Goal: Book appointment/travel/reservation

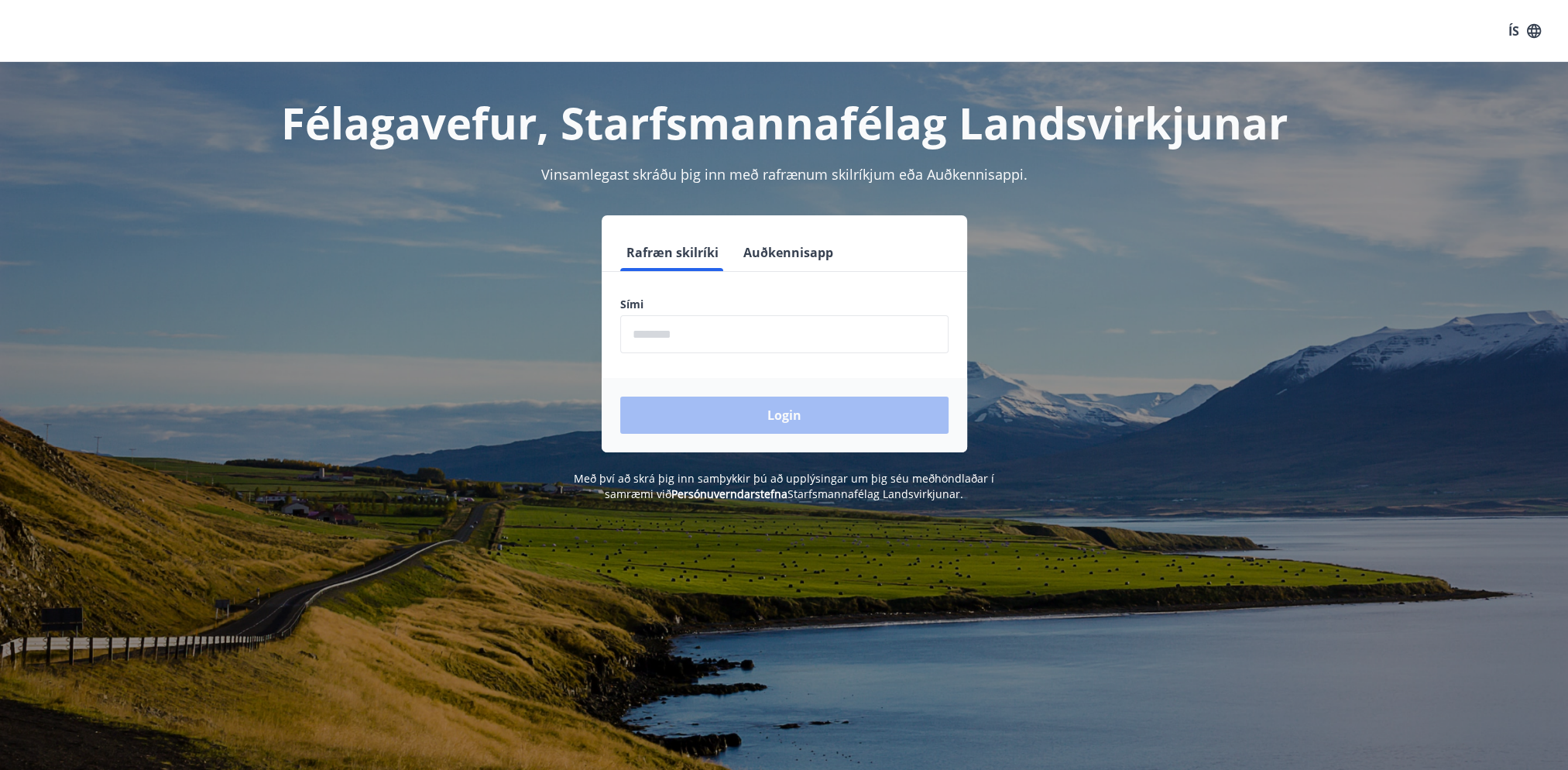
click at [717, 327] on input "phone" at bounding box center [784, 334] width 329 height 38
type input "********"
click at [621, 397] on button "Login" at bounding box center [784, 416] width 329 height 38
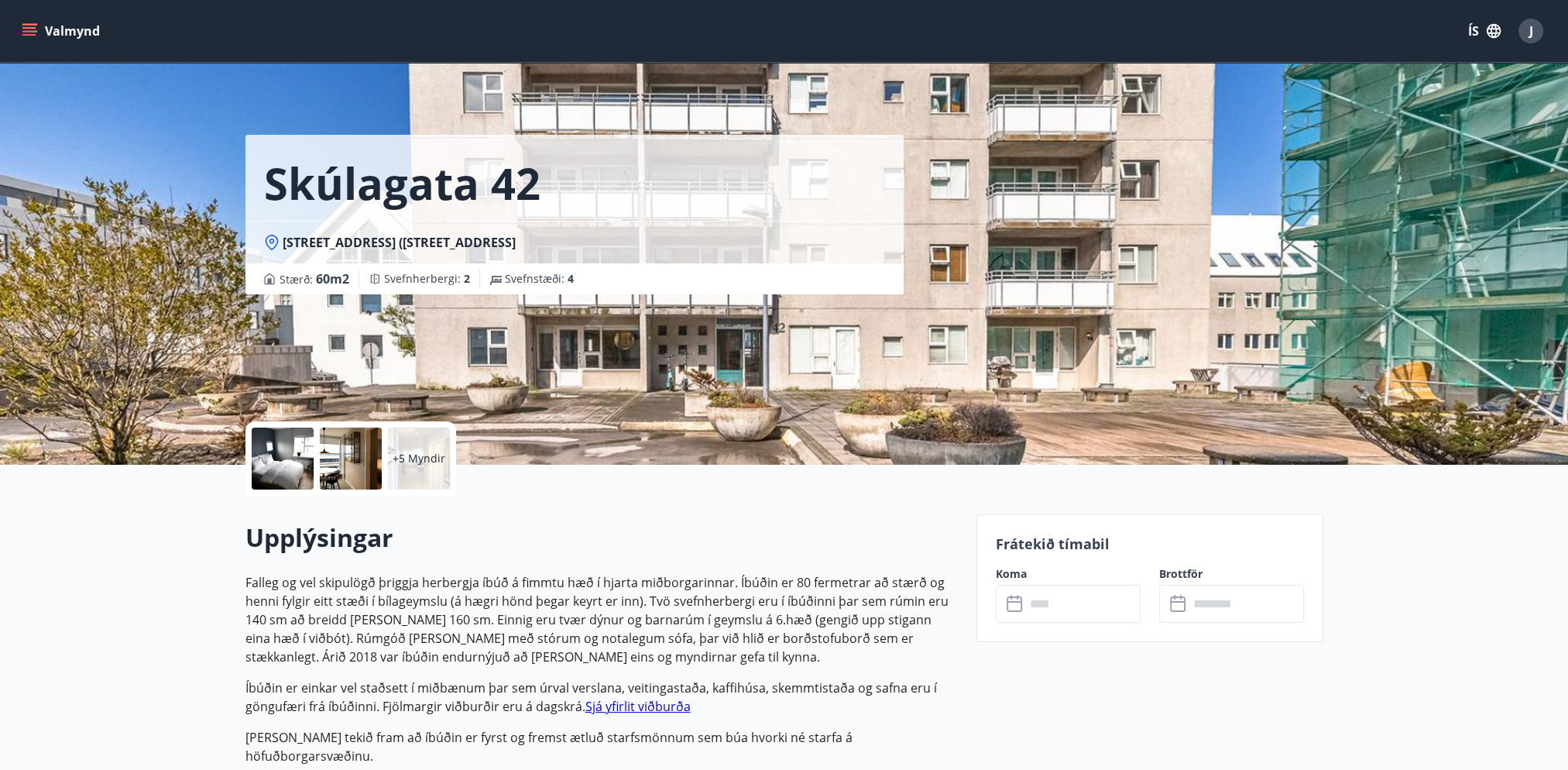
click at [1479, 24] on button "ÍS" at bounding box center [1484, 31] width 49 height 28
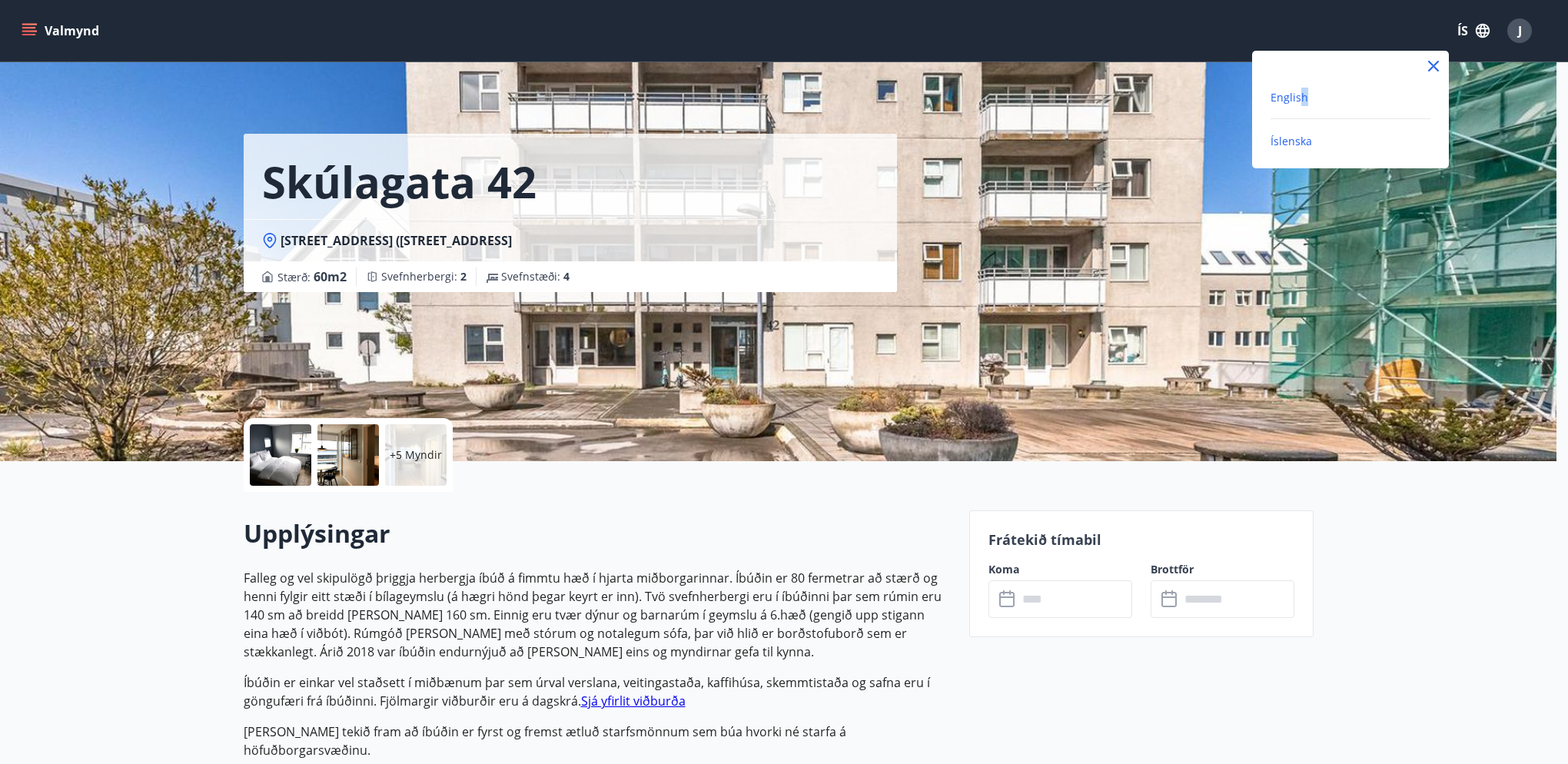
click at [1302, 98] on span "English" at bounding box center [1289, 97] width 37 height 15
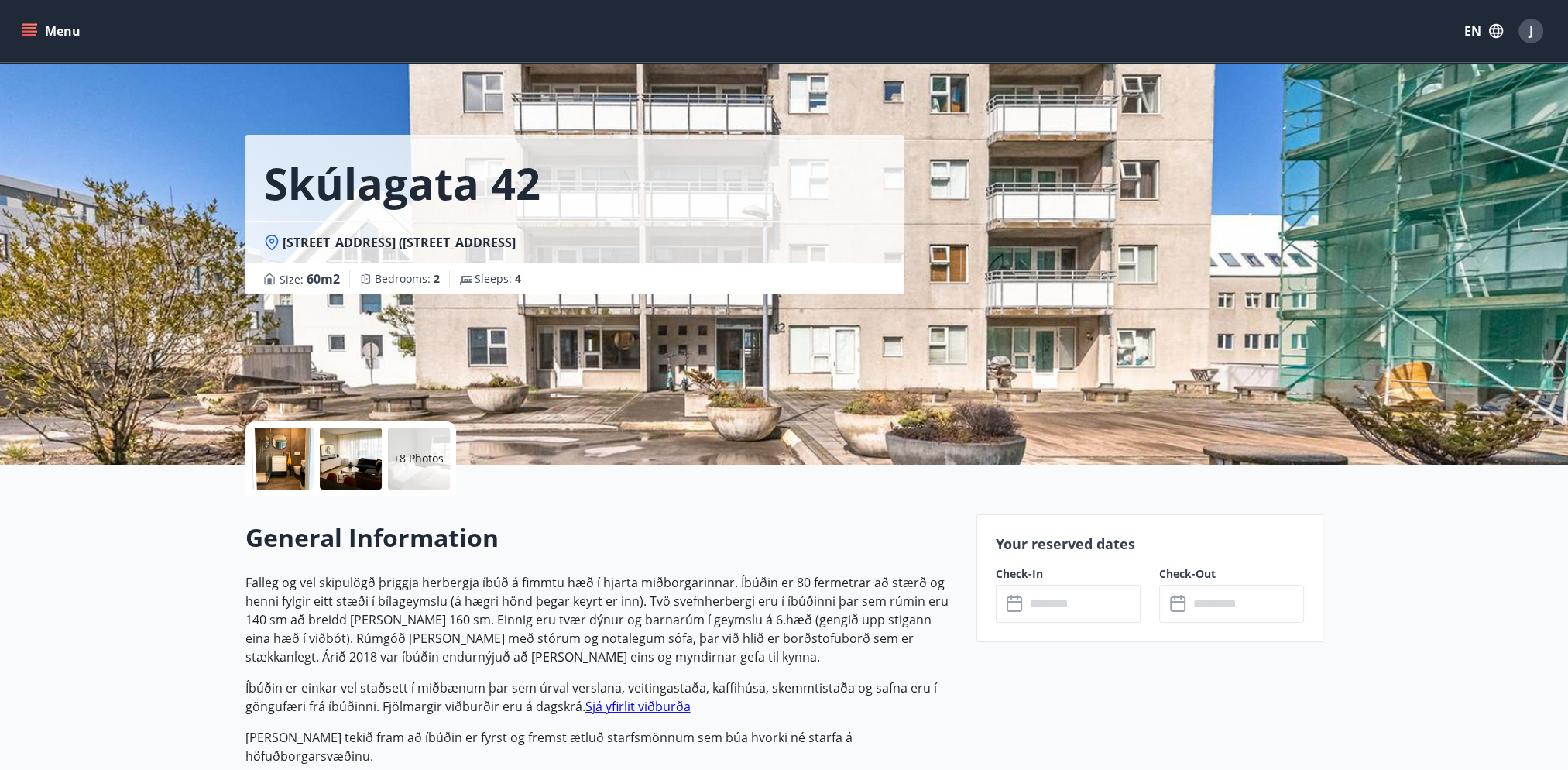
click at [33, 27] on icon "menu" at bounding box center [30, 32] width 16 height 16
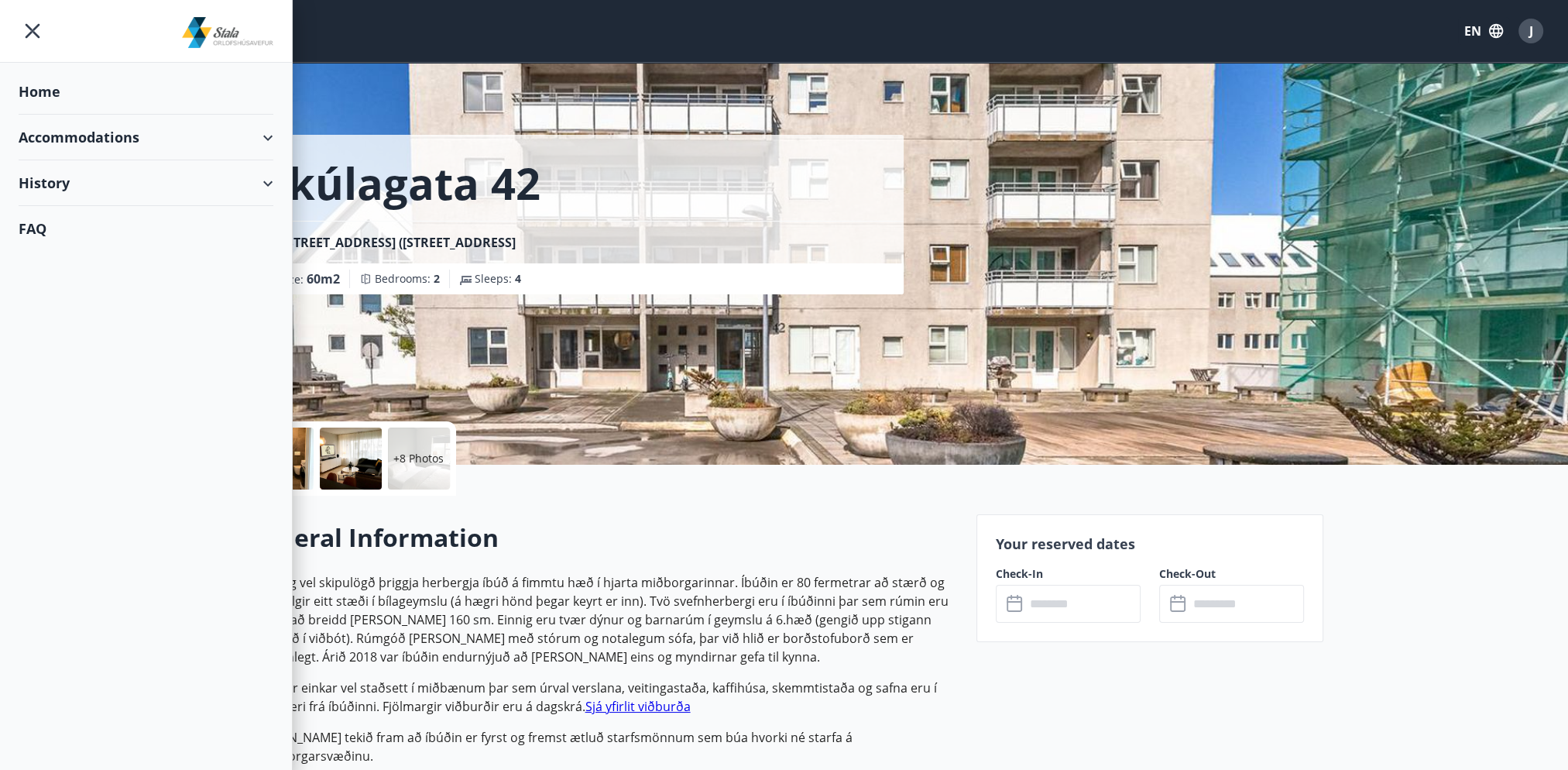
click at [41, 78] on div "Home" at bounding box center [146, 92] width 255 height 45
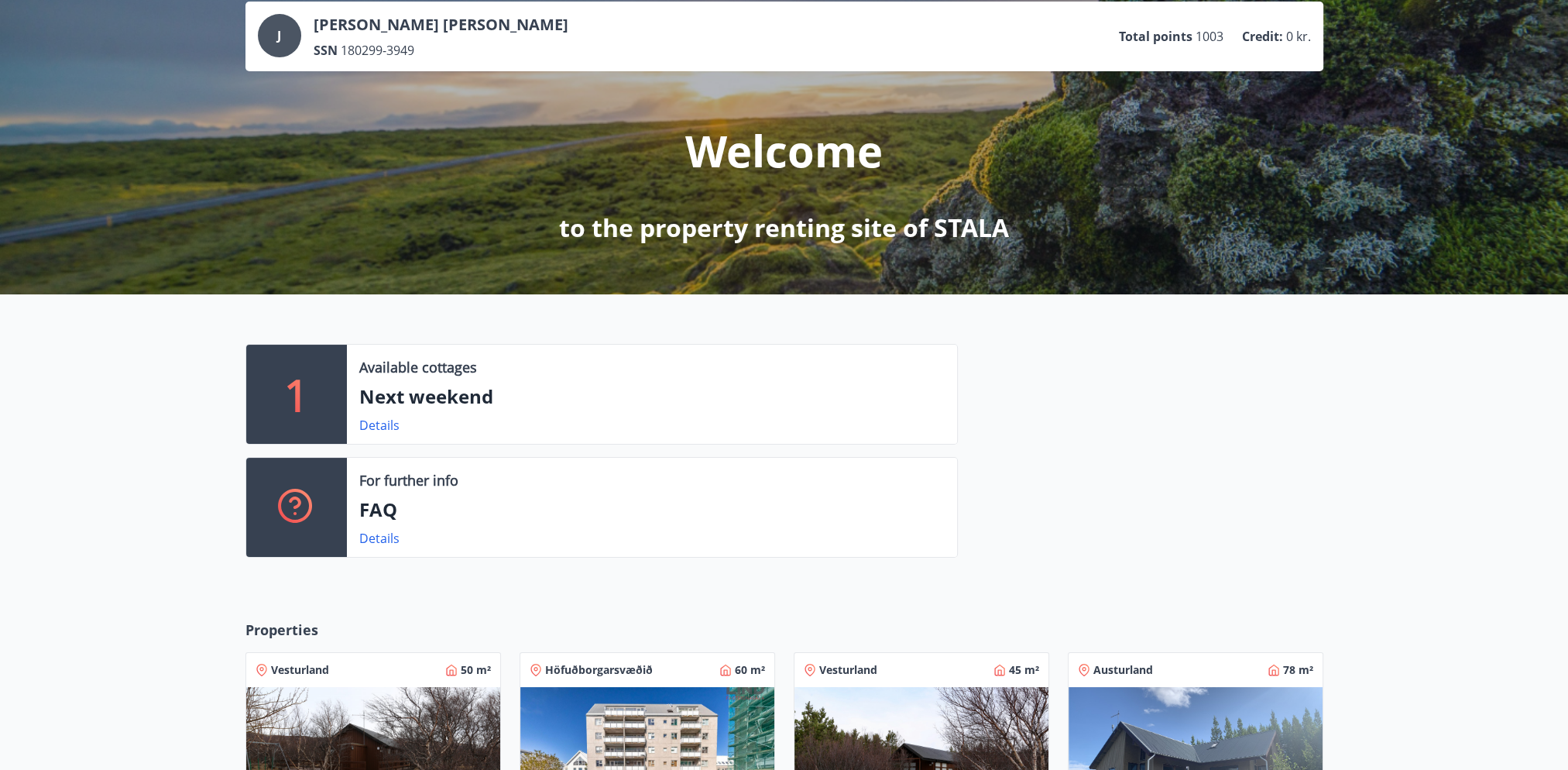
scroll to position [310, 0]
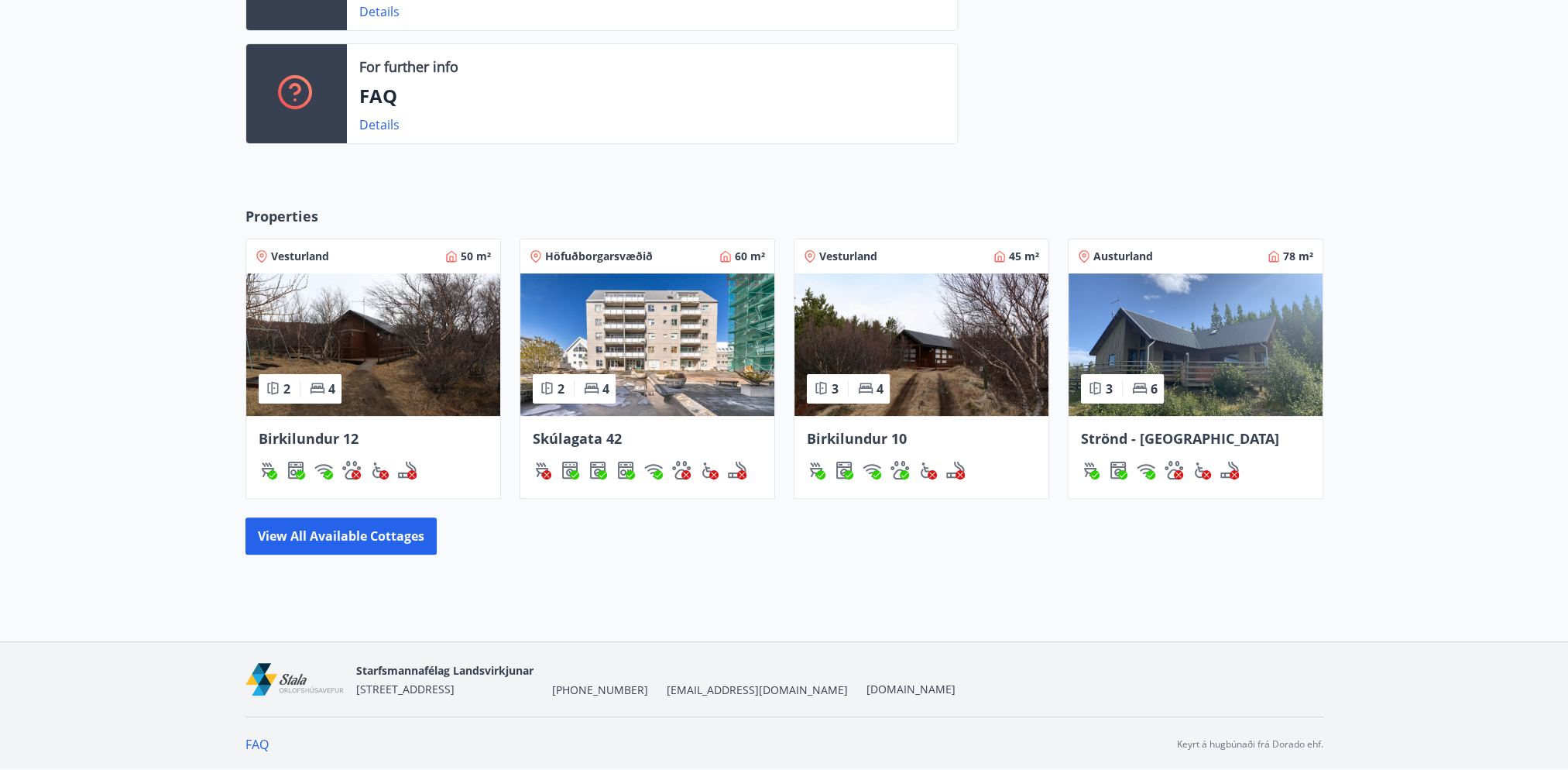
click at [1252, 335] on img at bounding box center [1195, 345] width 254 height 142
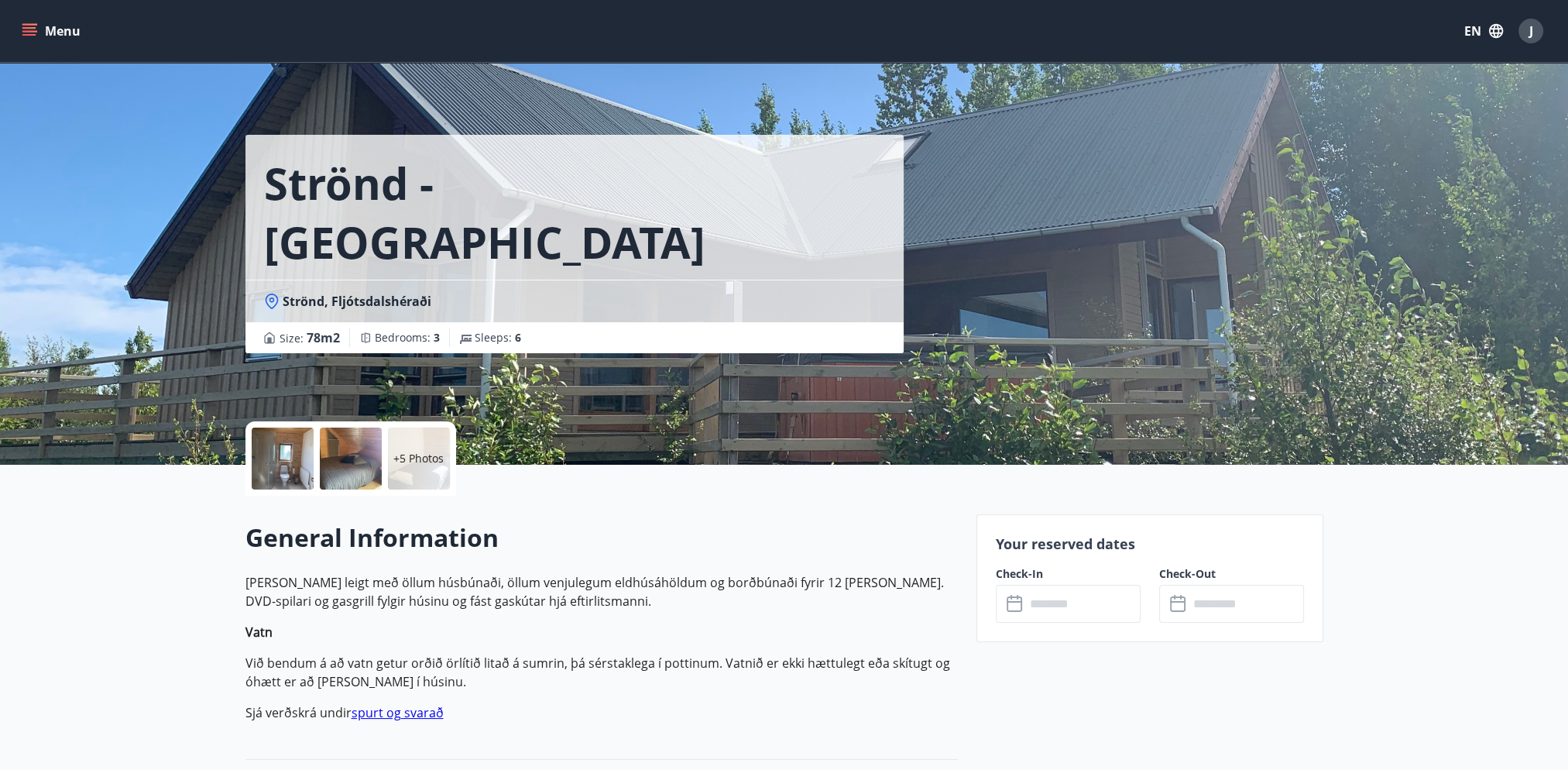
click at [455, 464] on div "+5 Photos" at bounding box center [350, 458] width 210 height 74
click at [421, 448] on div "+5 Photos" at bounding box center [418, 458] width 62 height 62
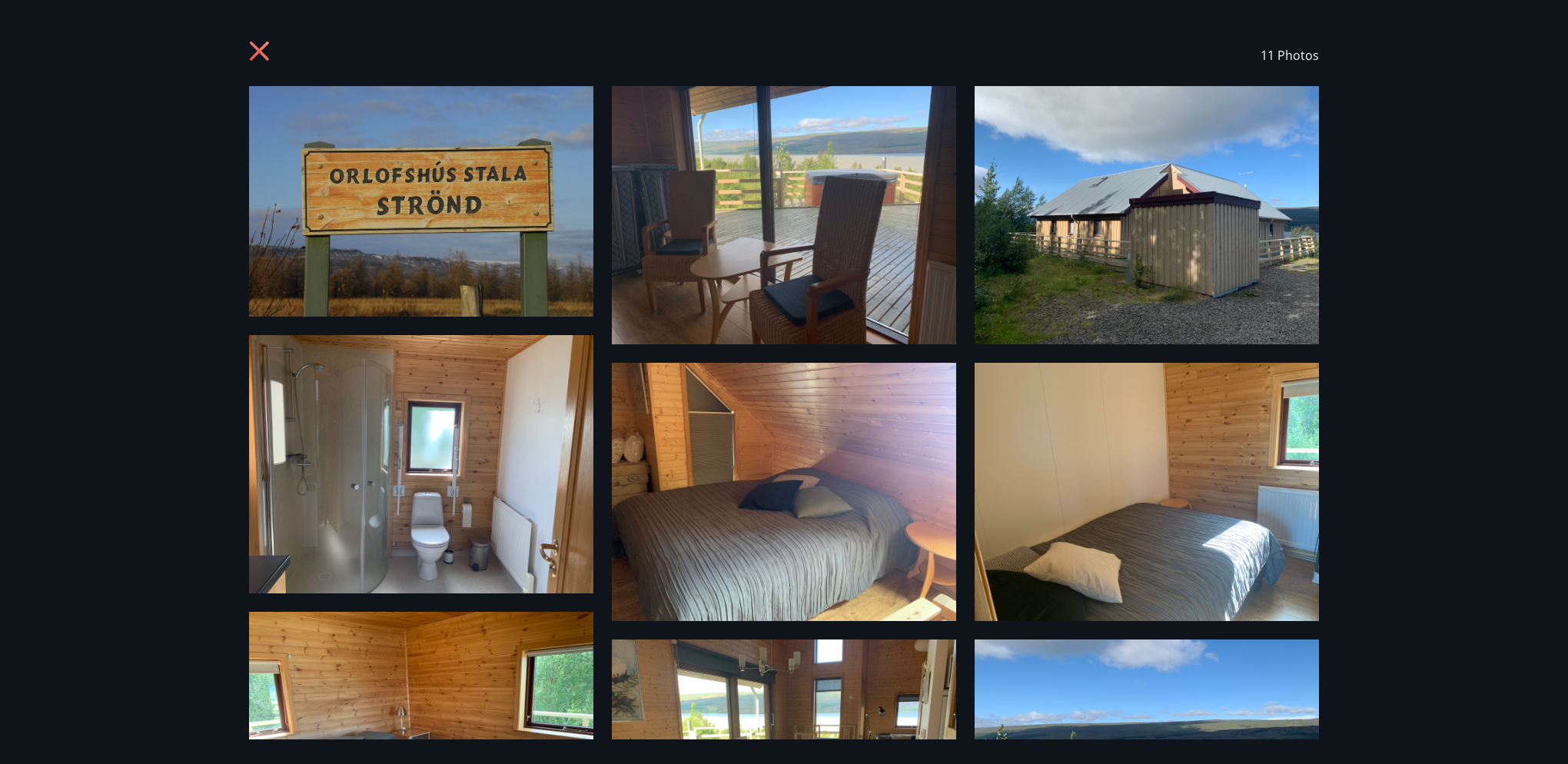
click at [259, 43] on icon at bounding box center [261, 53] width 24 height 24
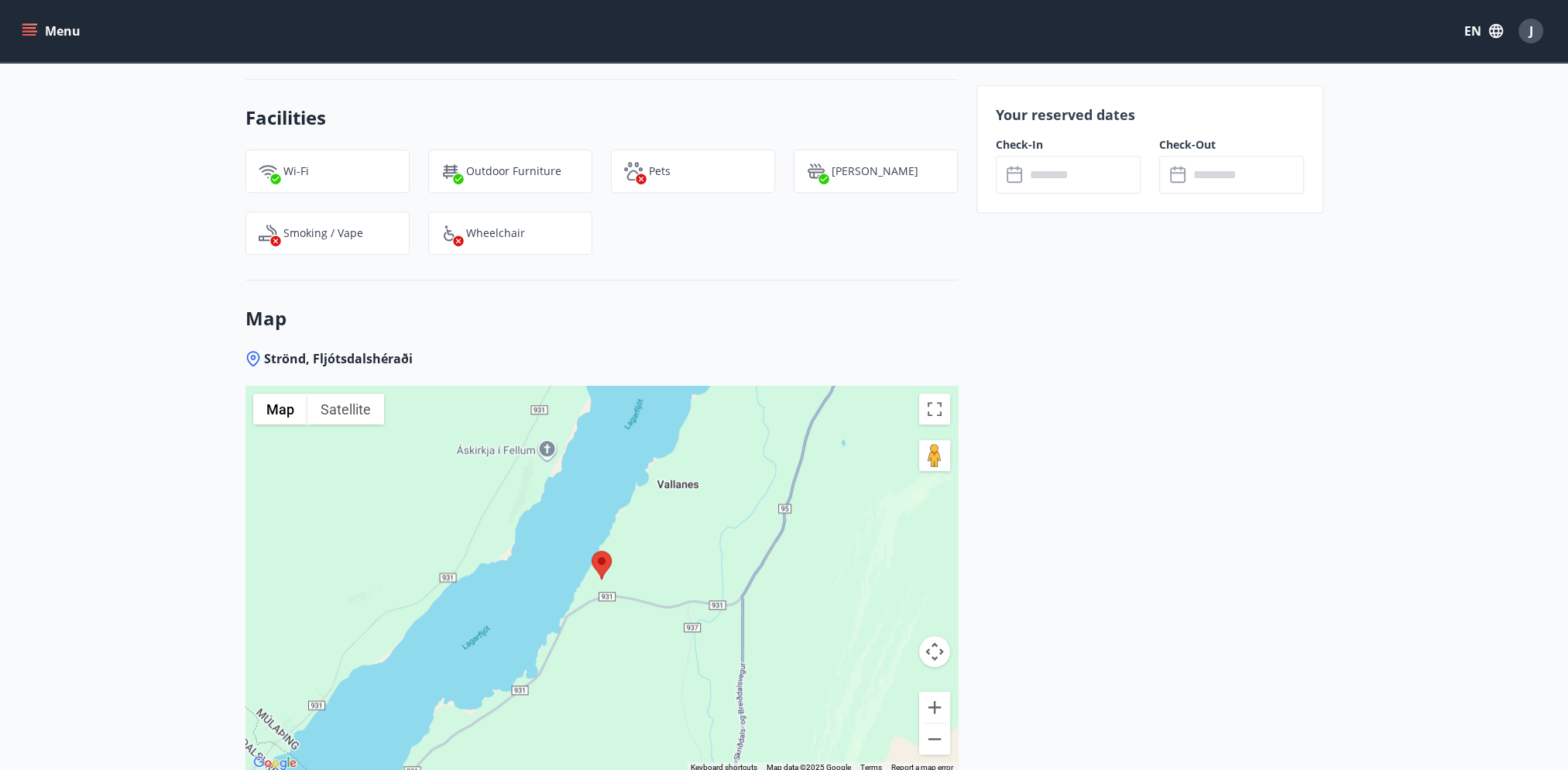
scroll to position [1704, 0]
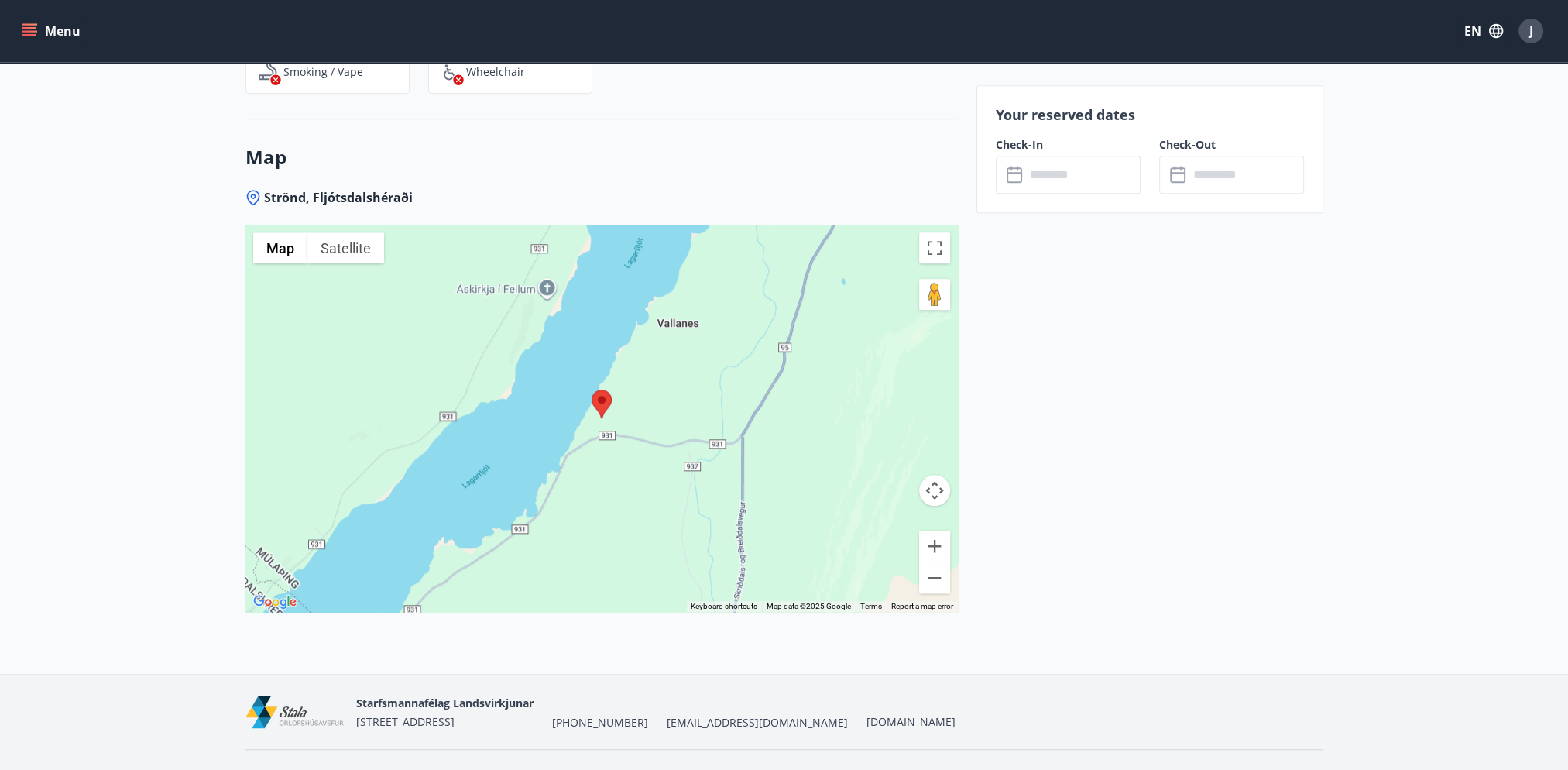
click at [1022, 173] on icon at bounding box center [1015, 175] width 19 height 19
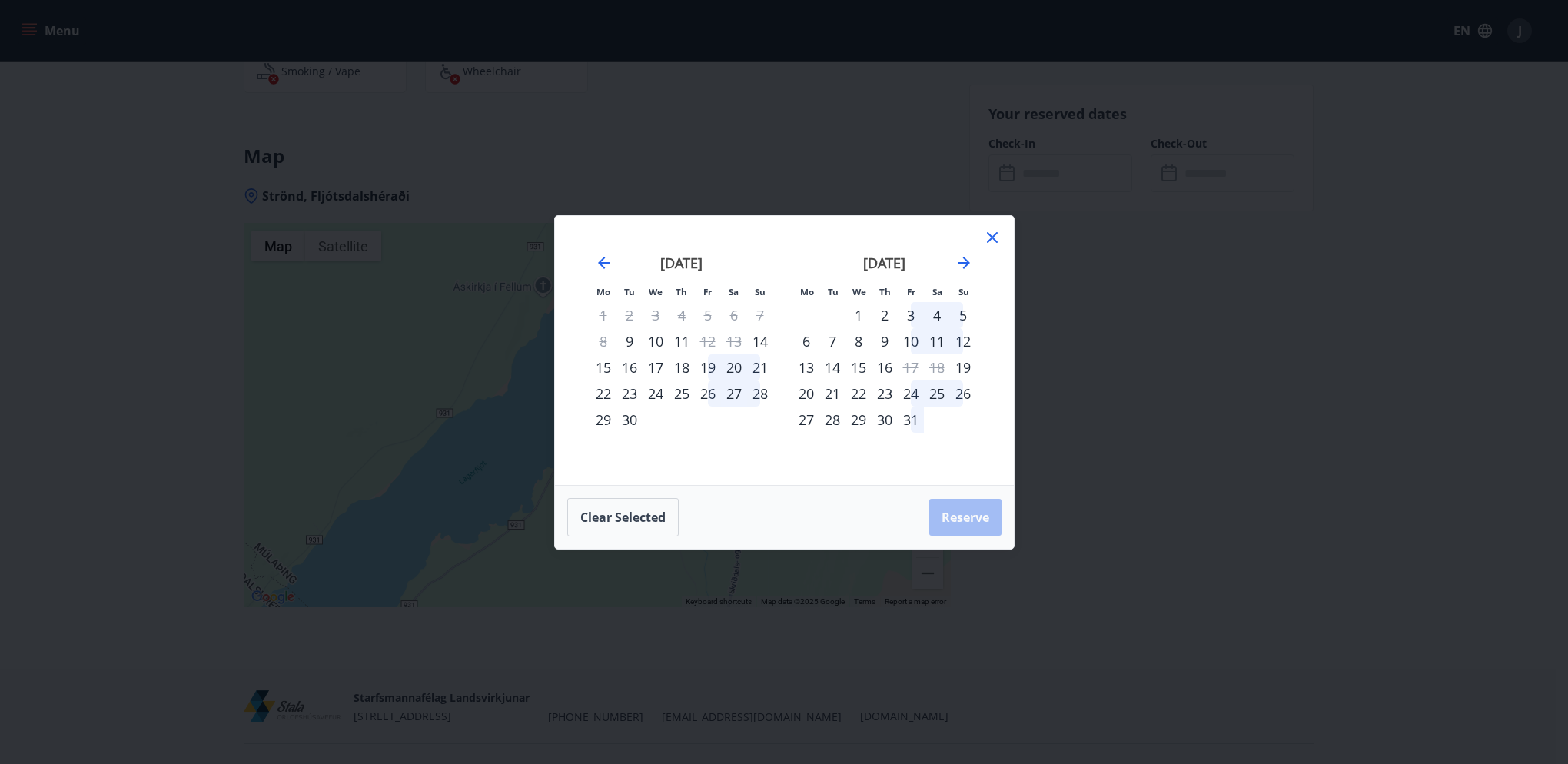
click at [1001, 245] on icon at bounding box center [992, 237] width 19 height 19
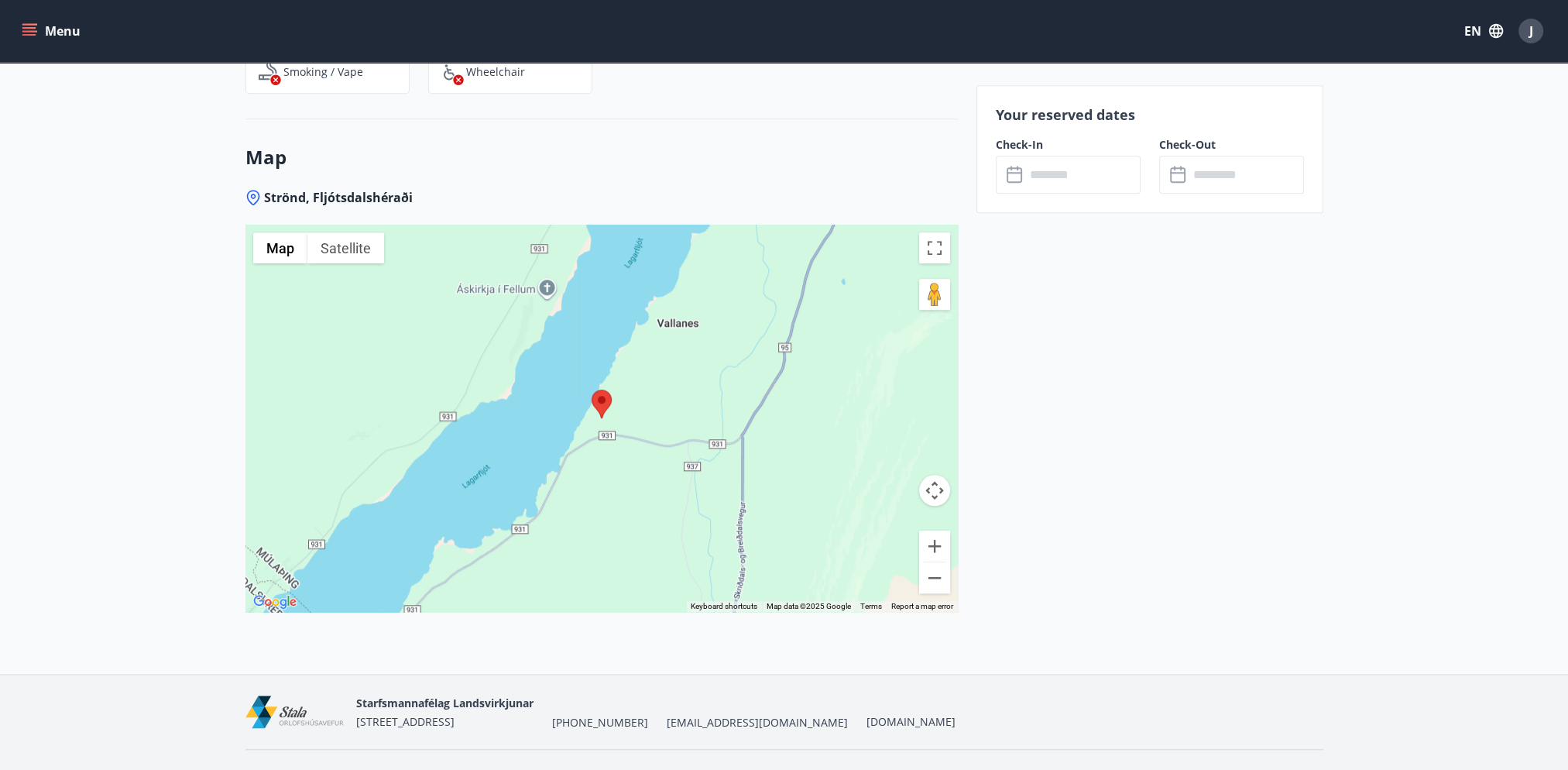
click at [1056, 178] on input "text" at bounding box center [1083, 175] width 115 height 38
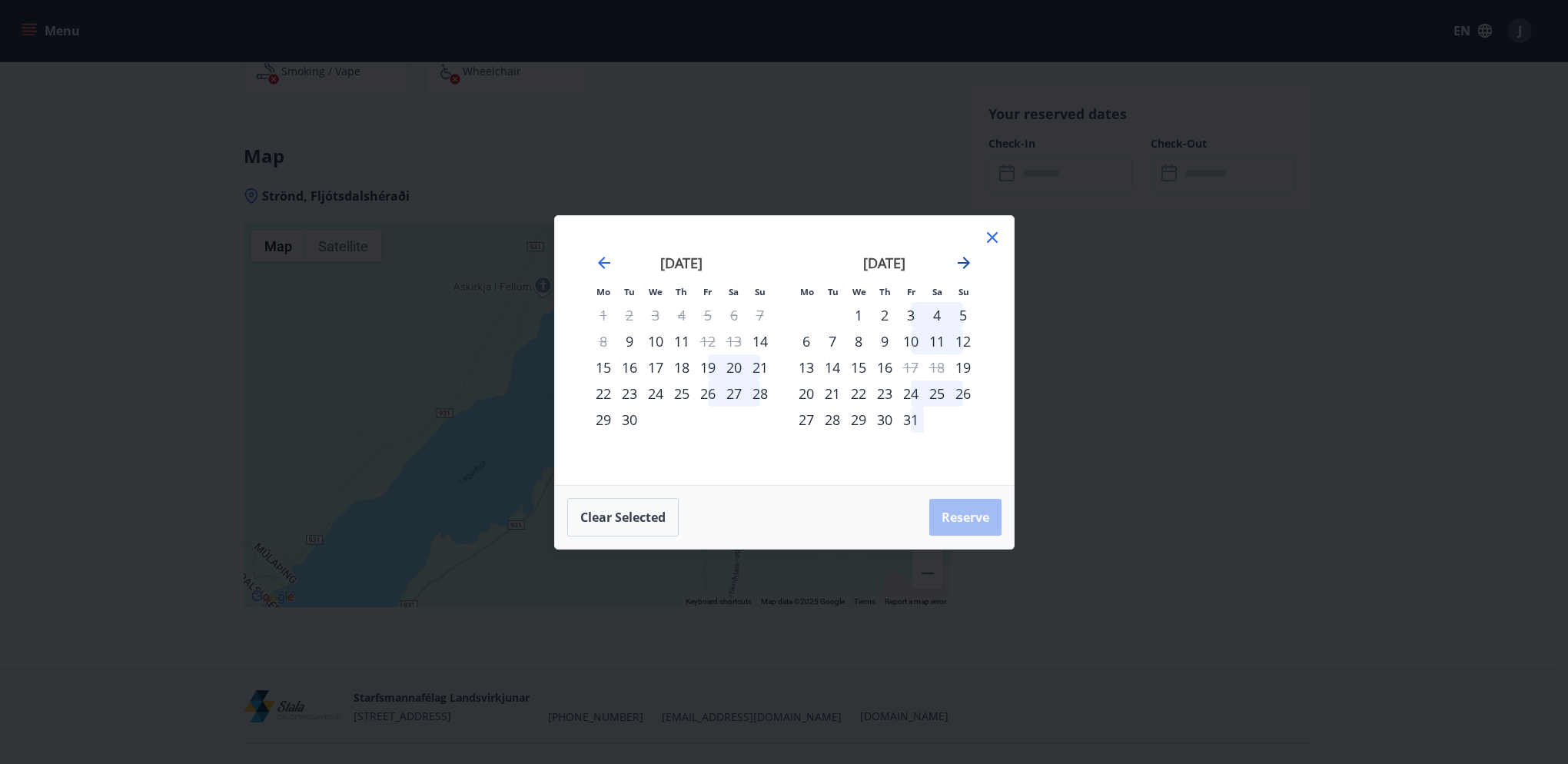
click at [962, 264] on icon "Move forward to switch to the next month." at bounding box center [964, 263] width 19 height 19
click at [885, 419] on div "27" at bounding box center [884, 419] width 26 height 26
click at [962, 419] on div "30" at bounding box center [963, 419] width 26 height 26
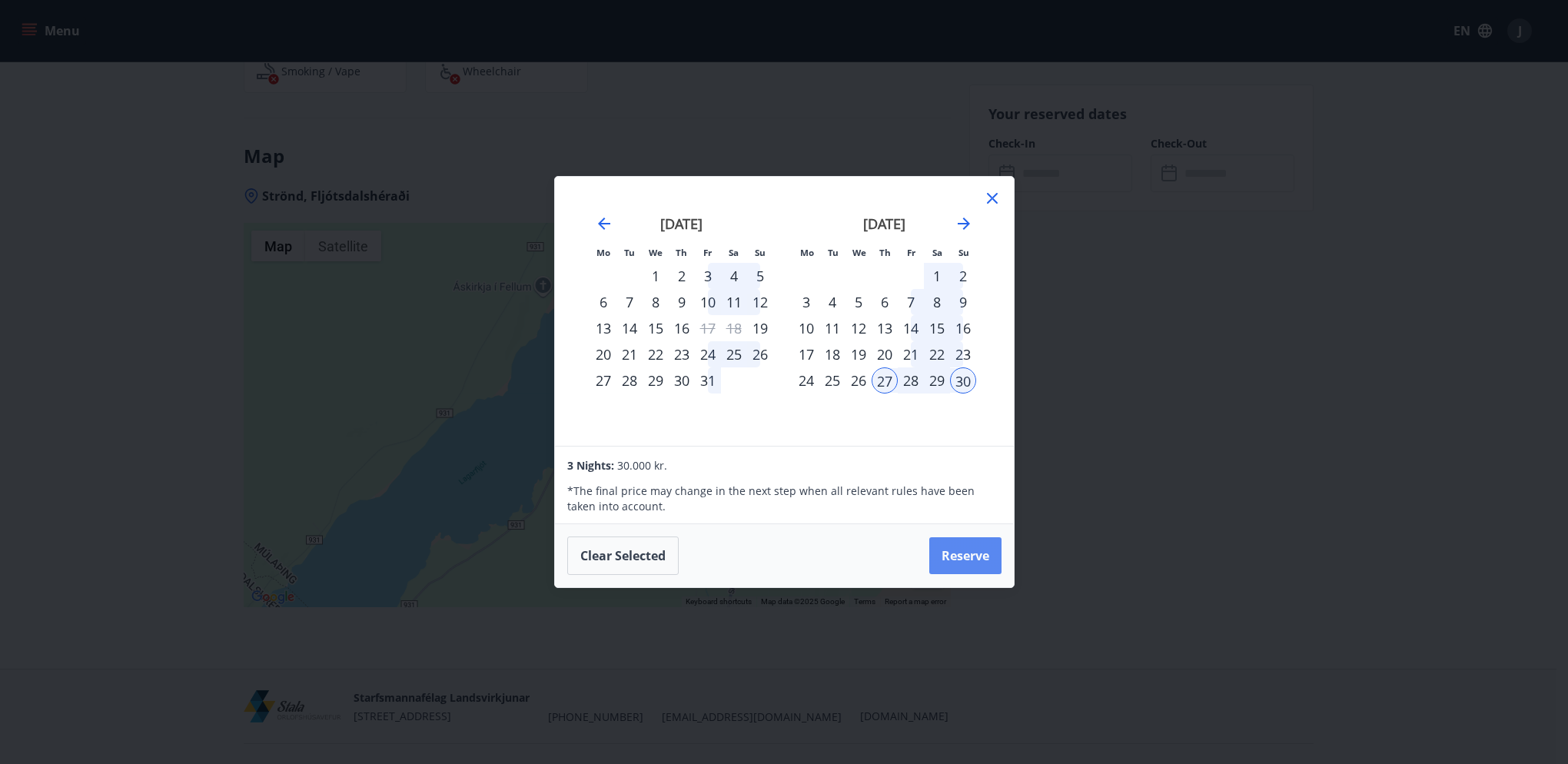
click at [945, 558] on button "Reserve" at bounding box center [966, 556] width 72 height 37
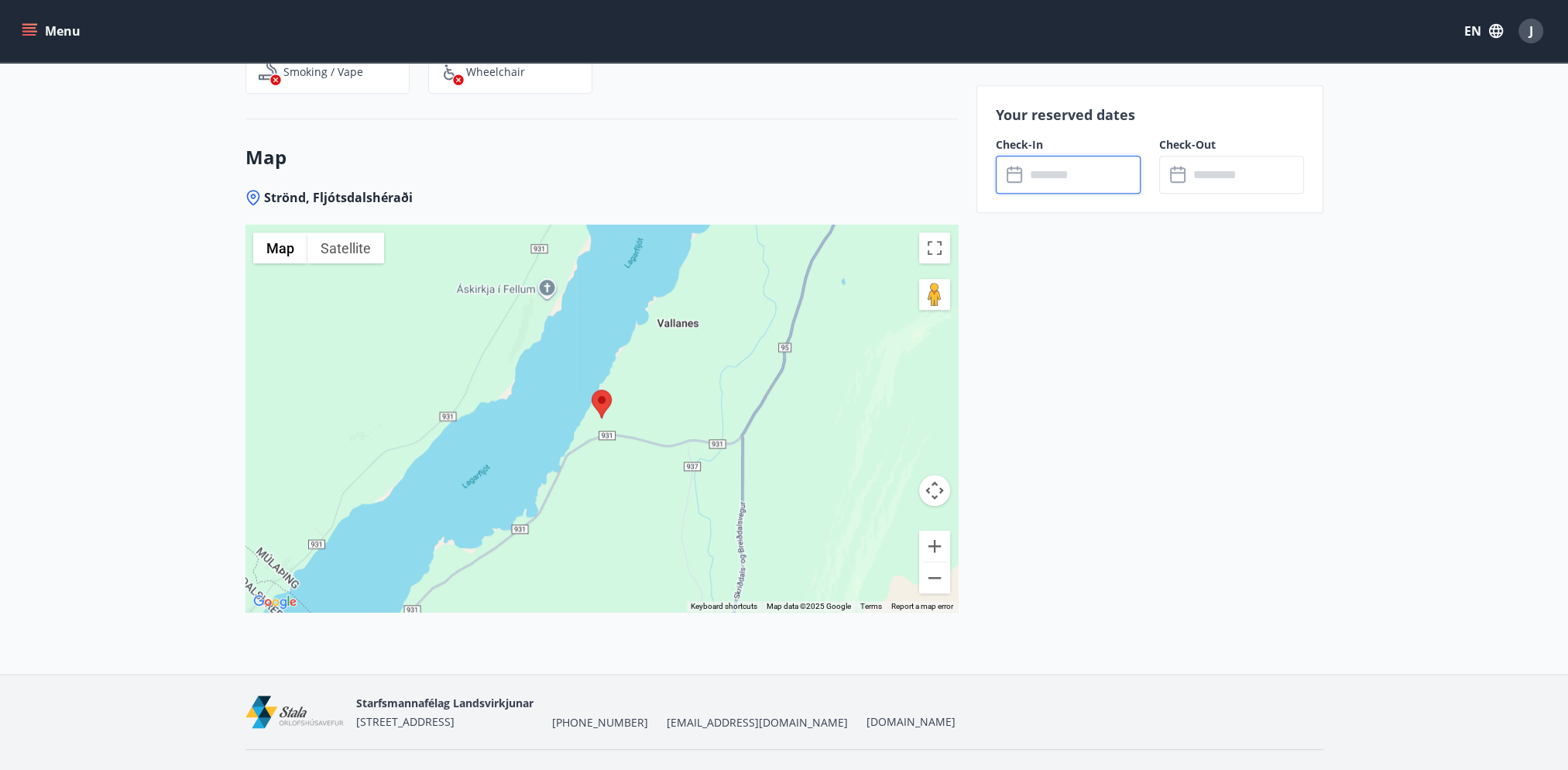
type input "******"
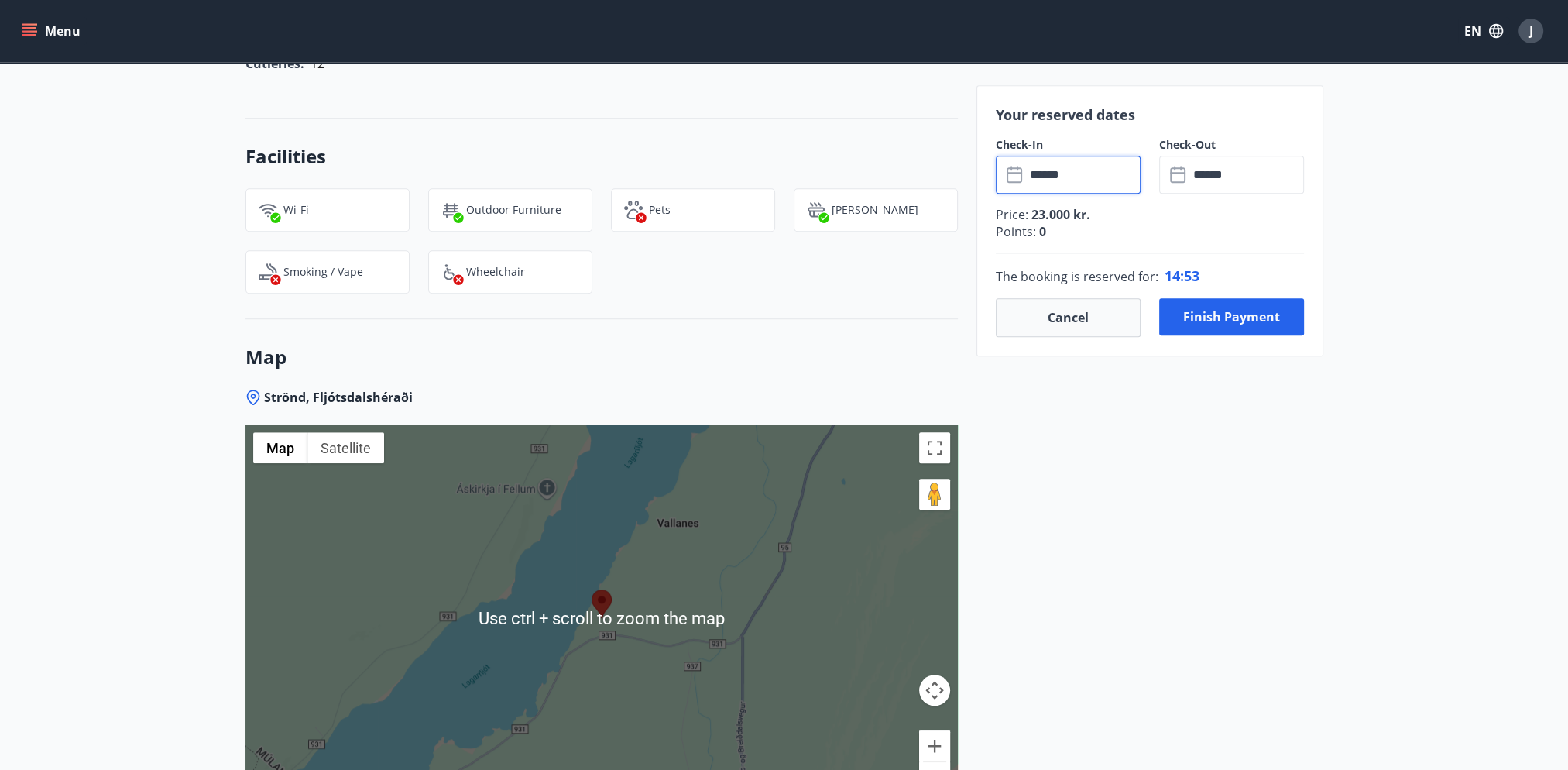
scroll to position [1736, 0]
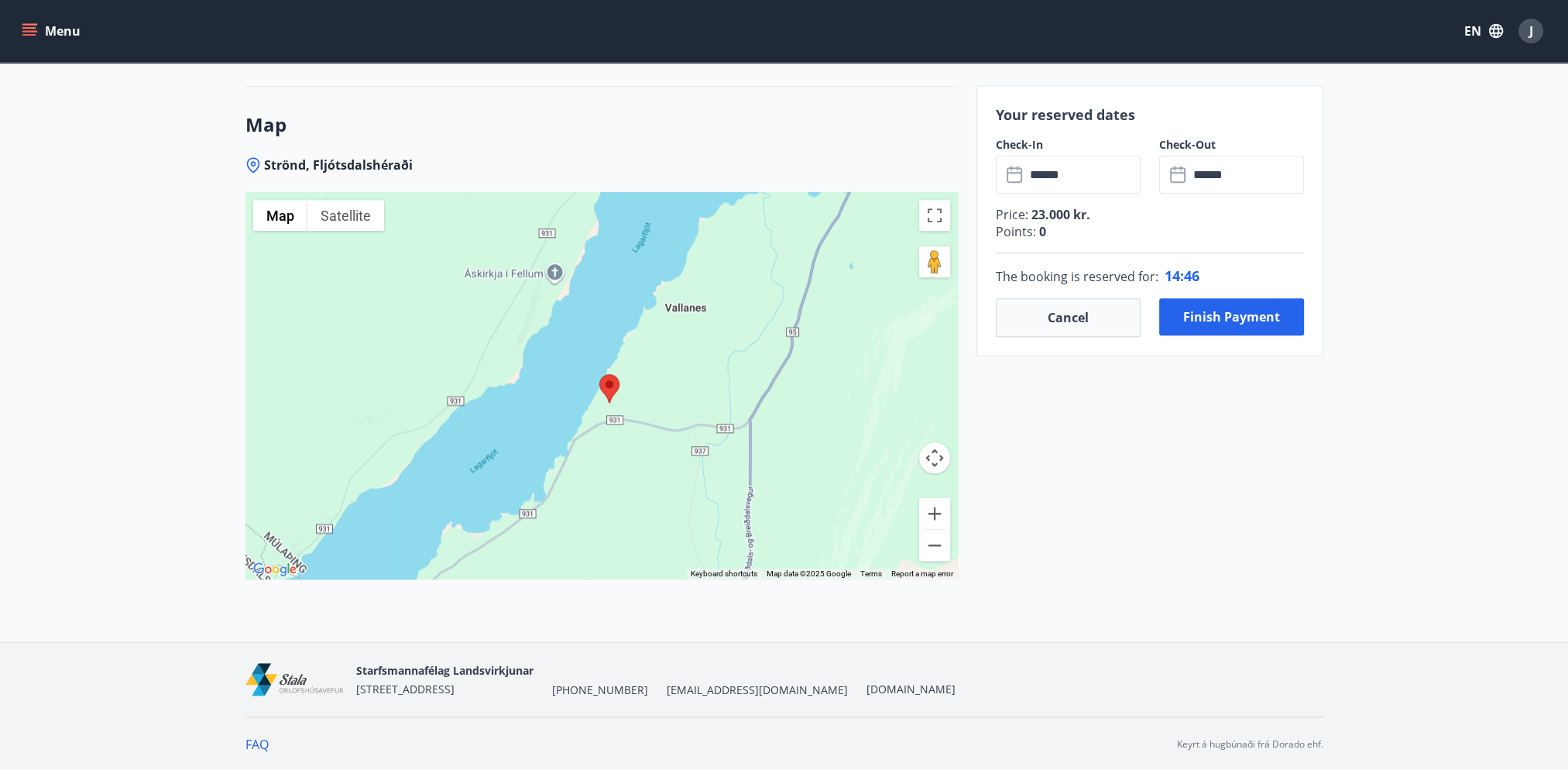
click at [546, 319] on div at bounding box center [602, 386] width 712 height 387
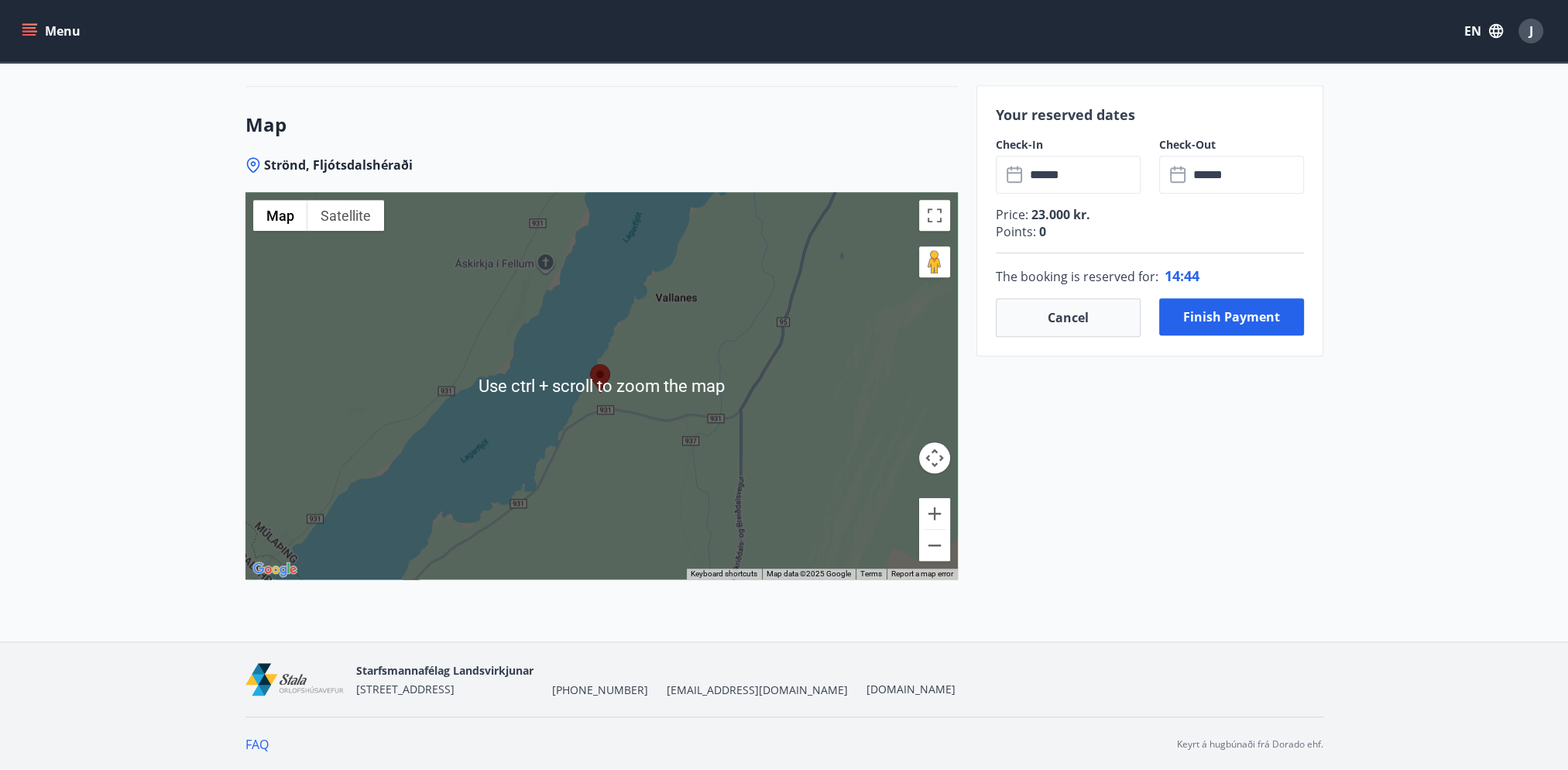
scroll to position [1581, 0]
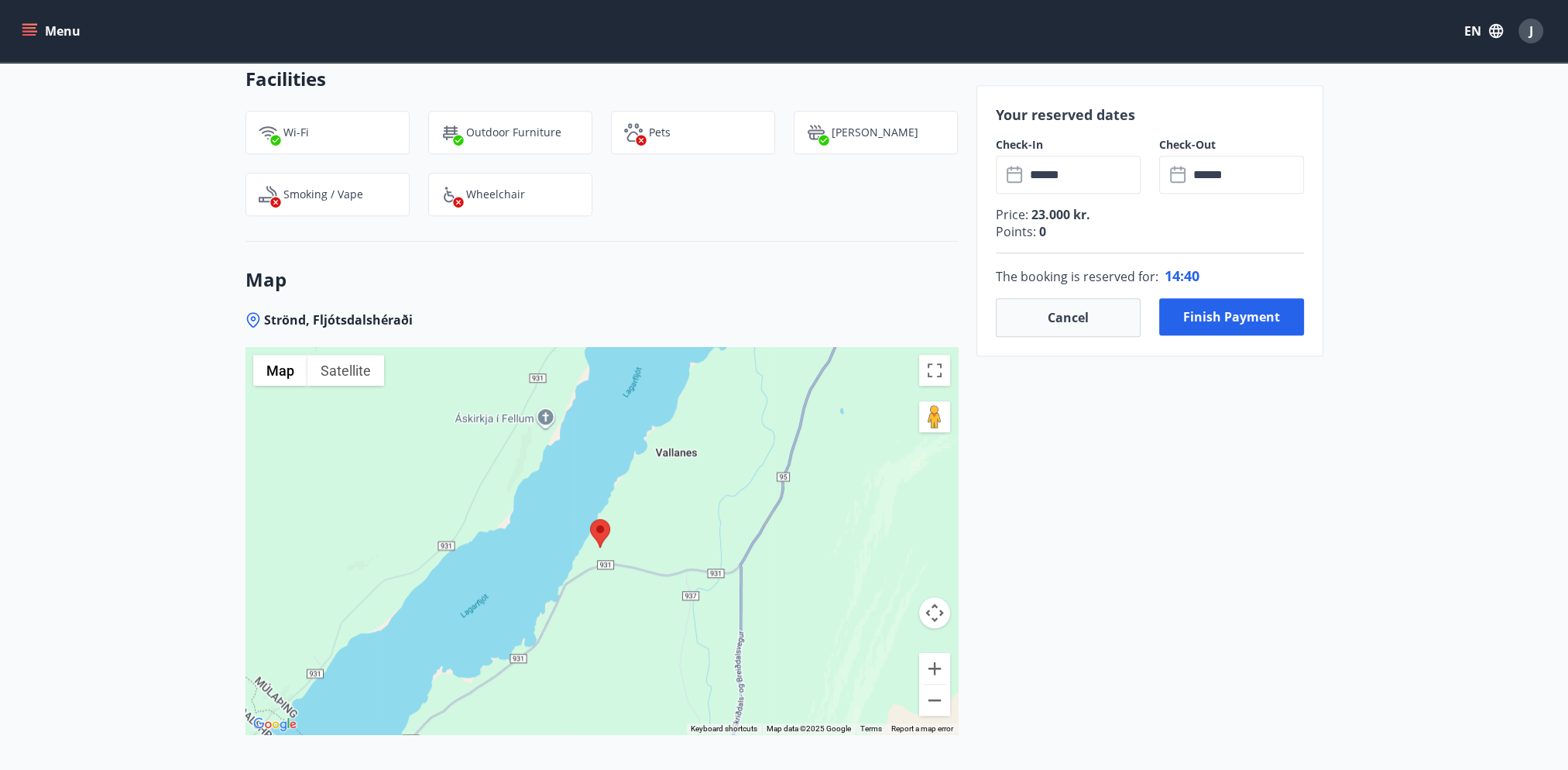
click at [1174, 167] on icon at bounding box center [1175, 168] width 2 height 5
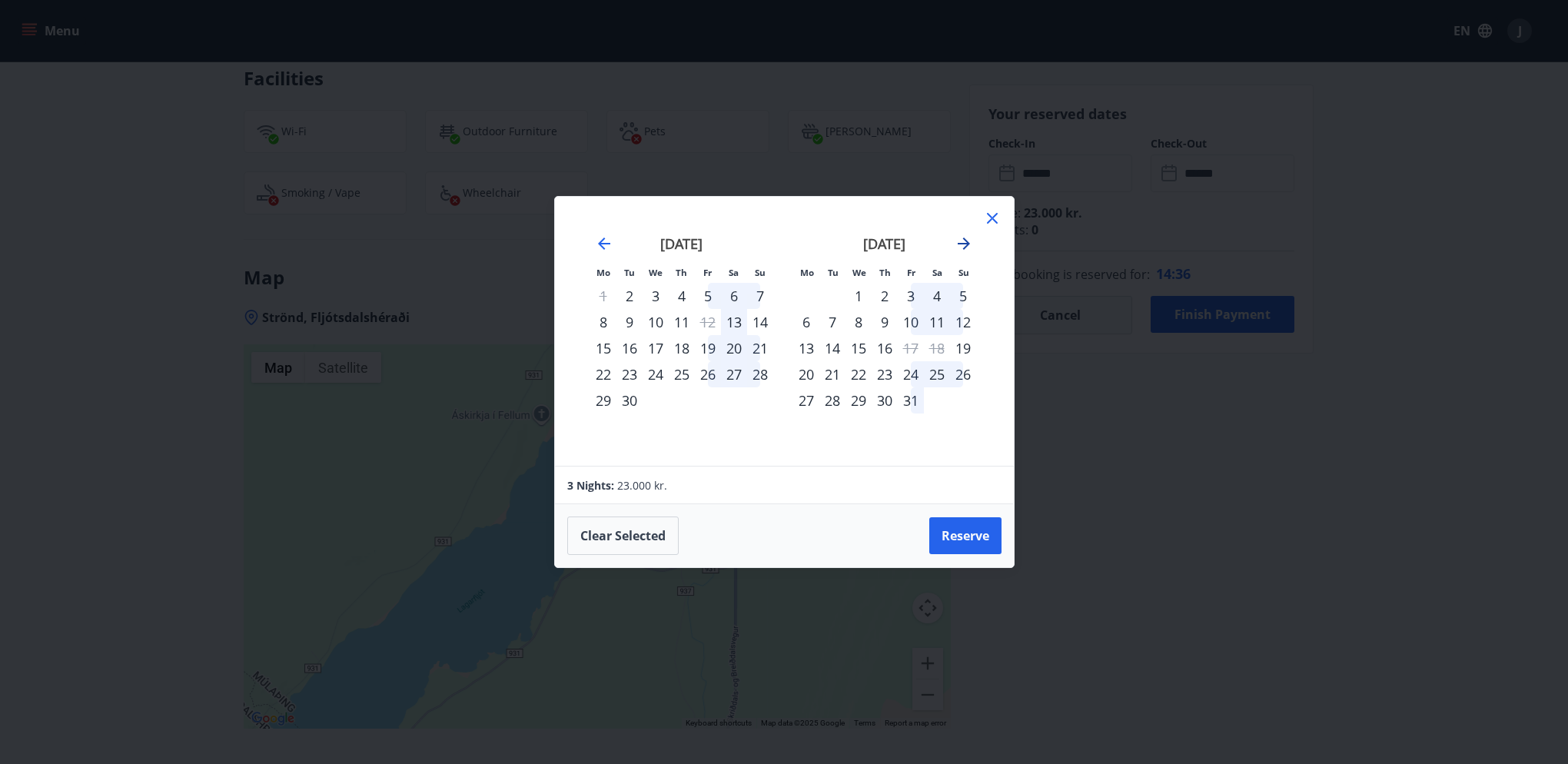
click at [962, 245] on icon "Move forward to switch to the next month." at bounding box center [964, 243] width 13 height 13
click at [956, 535] on button "Reserve" at bounding box center [966, 536] width 72 height 37
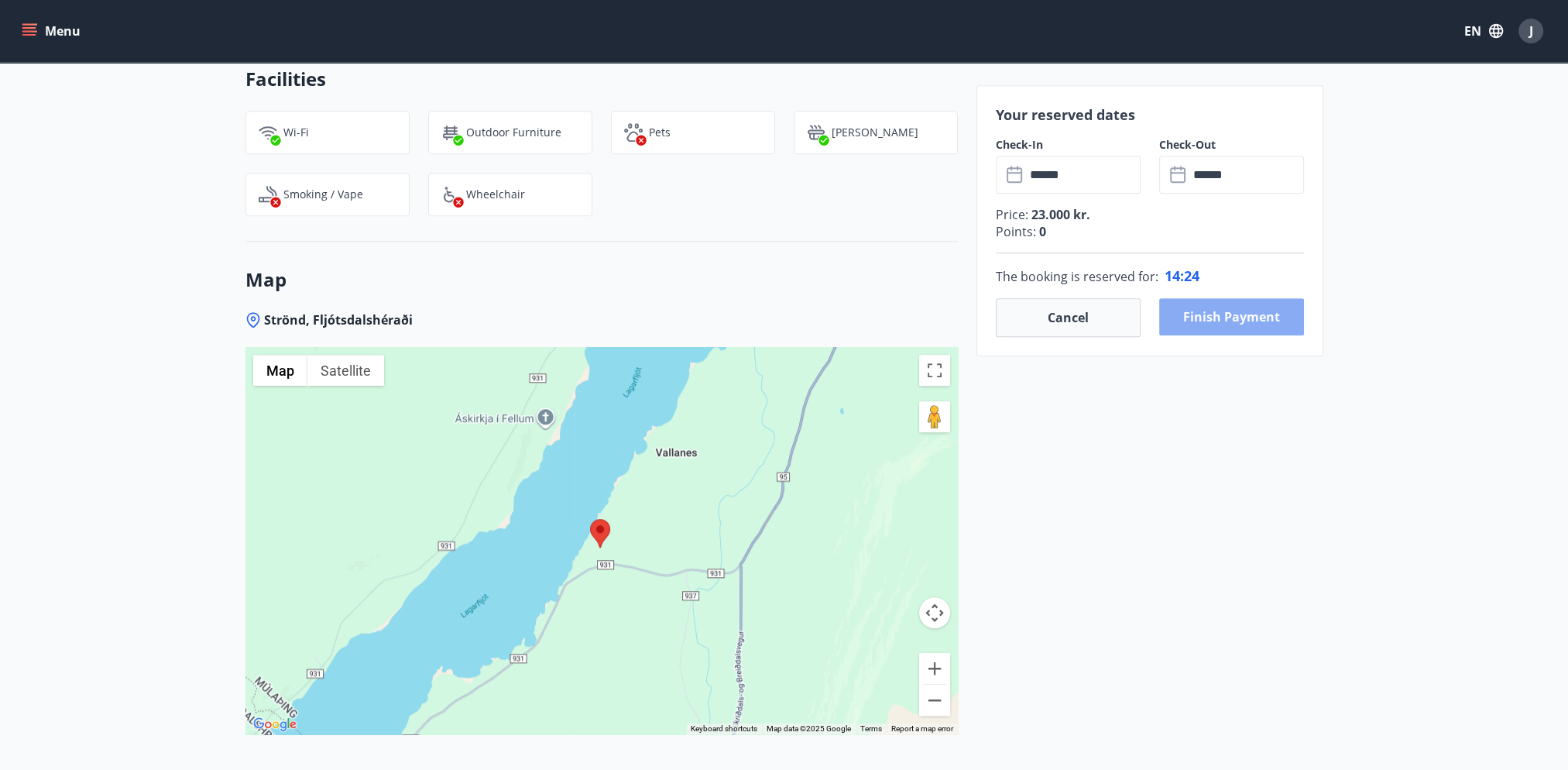
click at [1208, 311] on button "Finish payment" at bounding box center [1232, 317] width 145 height 38
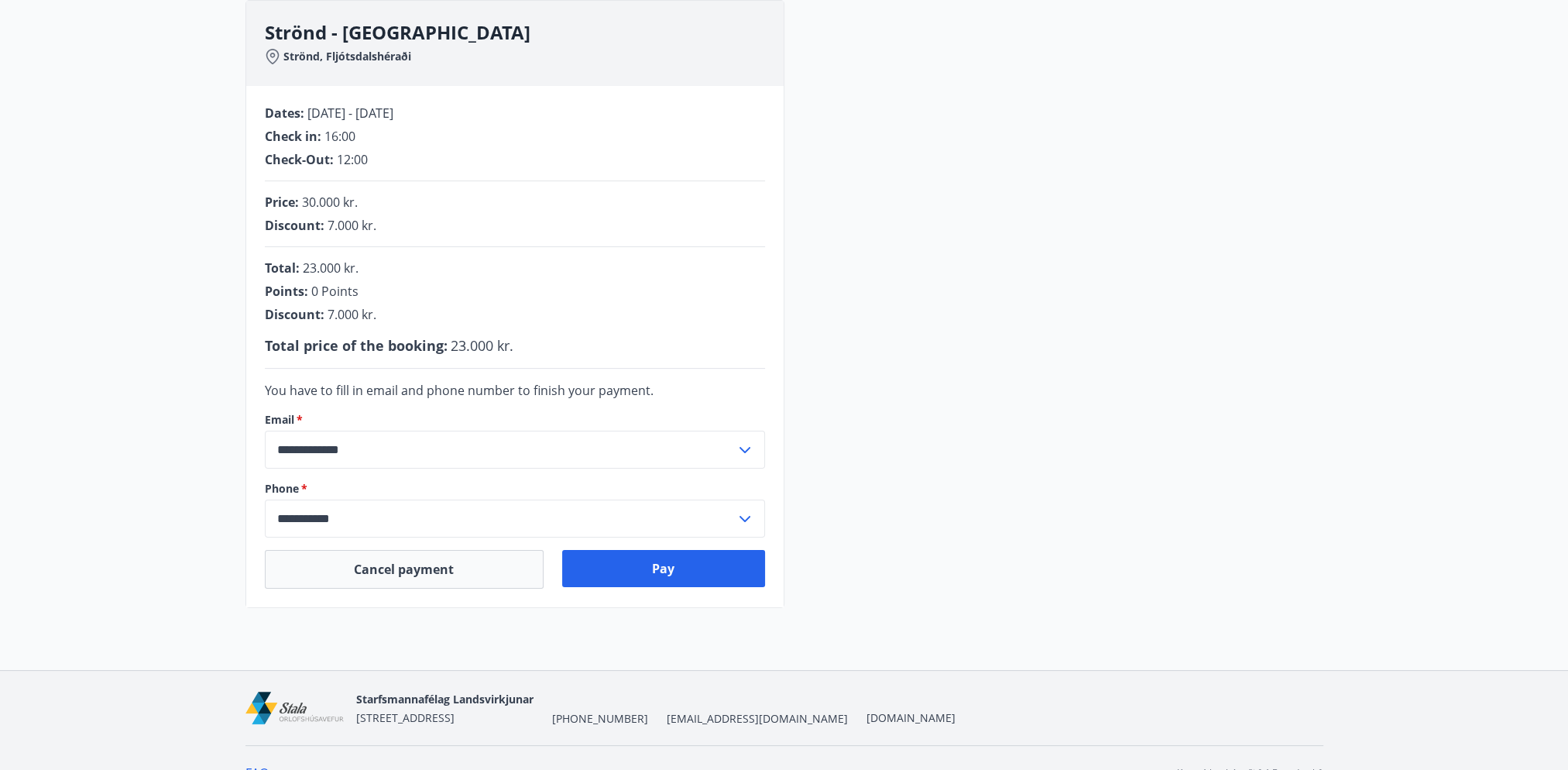
scroll to position [232, 0]
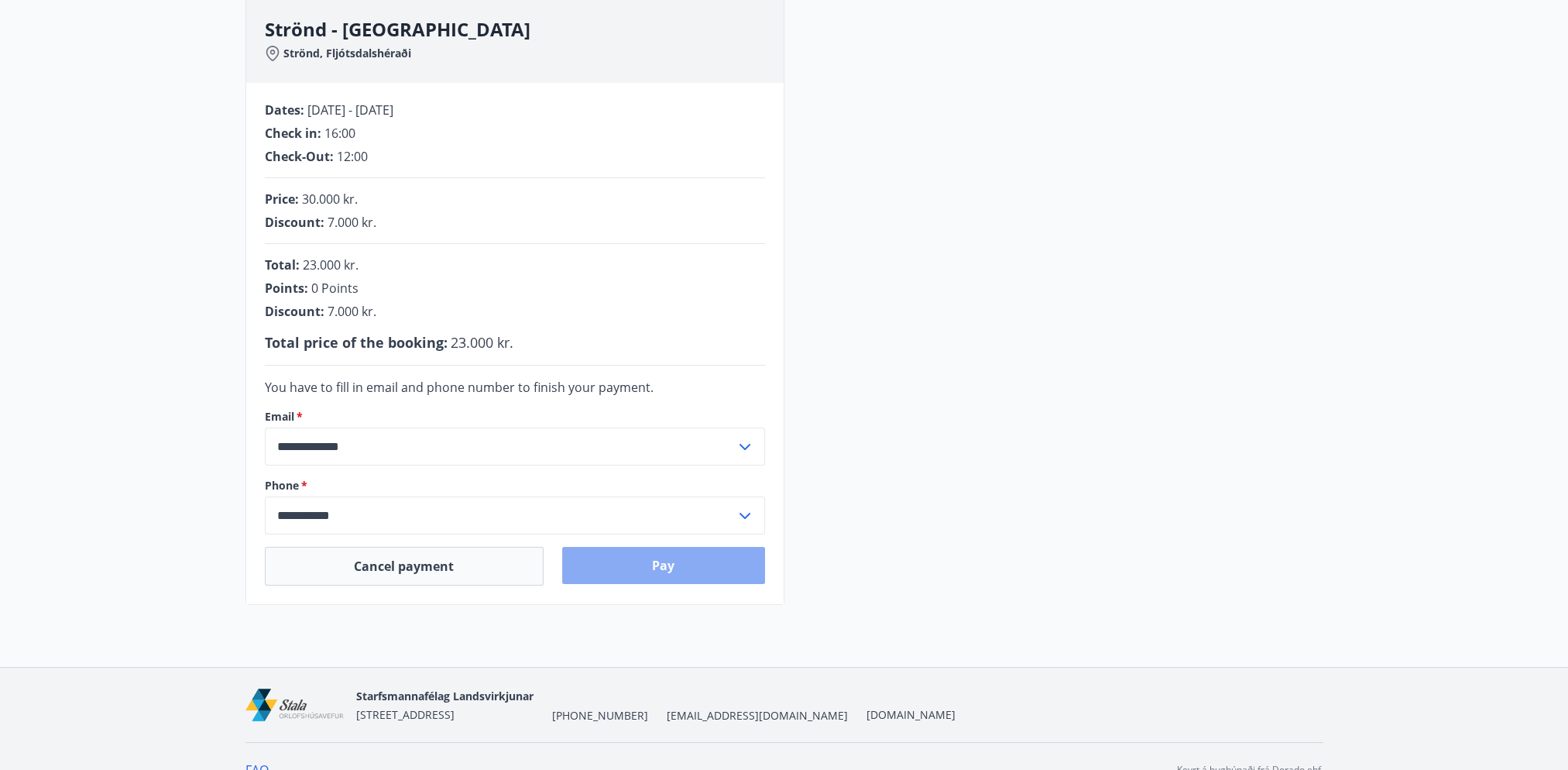
click at [667, 566] on button "Pay" at bounding box center [664, 566] width 203 height 38
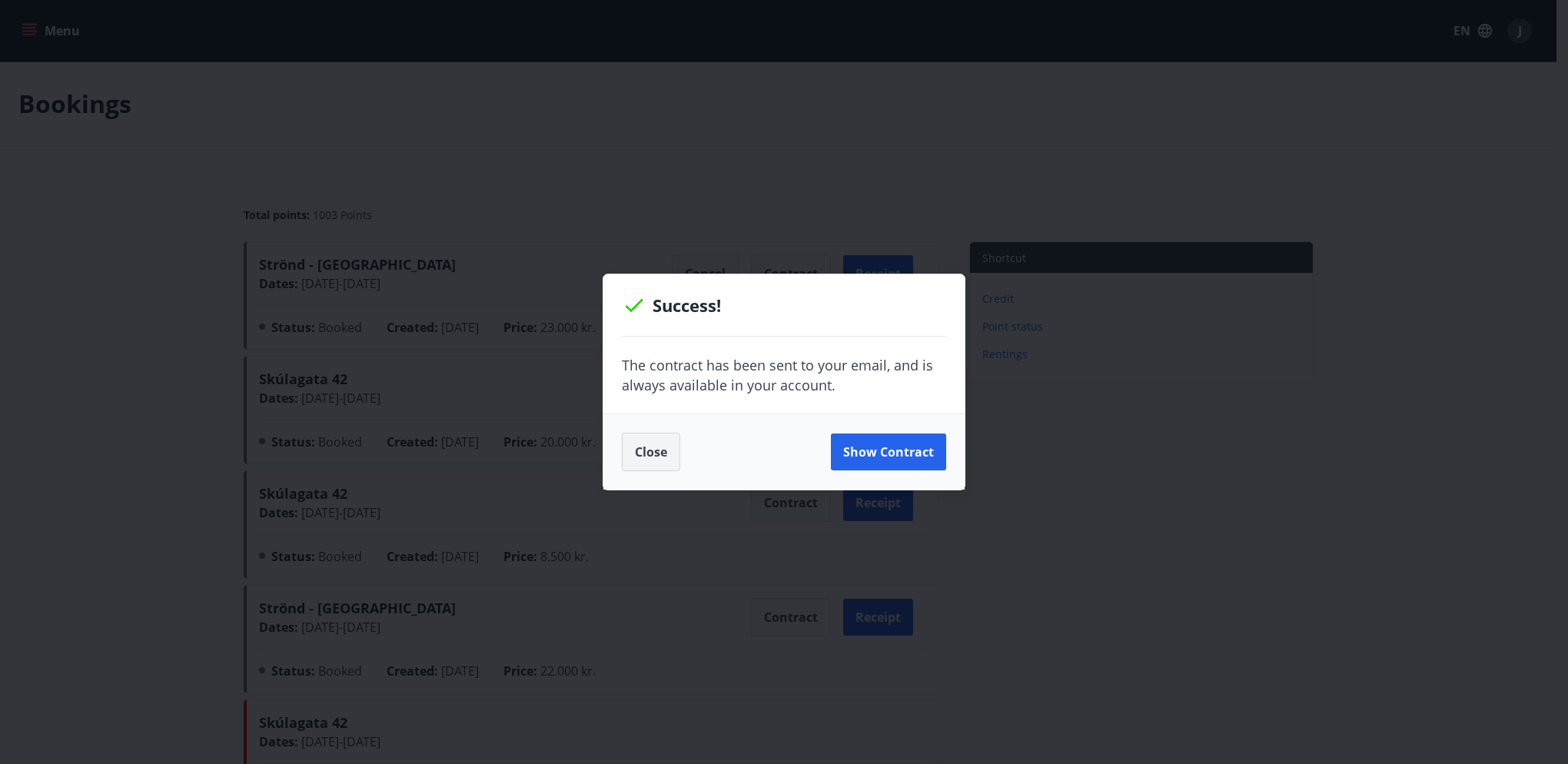
drag, startPoint x: 650, startPoint y: 447, endPoint x: 665, endPoint y: 423, distance: 28.3
click at [648, 445] on button "Close" at bounding box center [651, 452] width 59 height 38
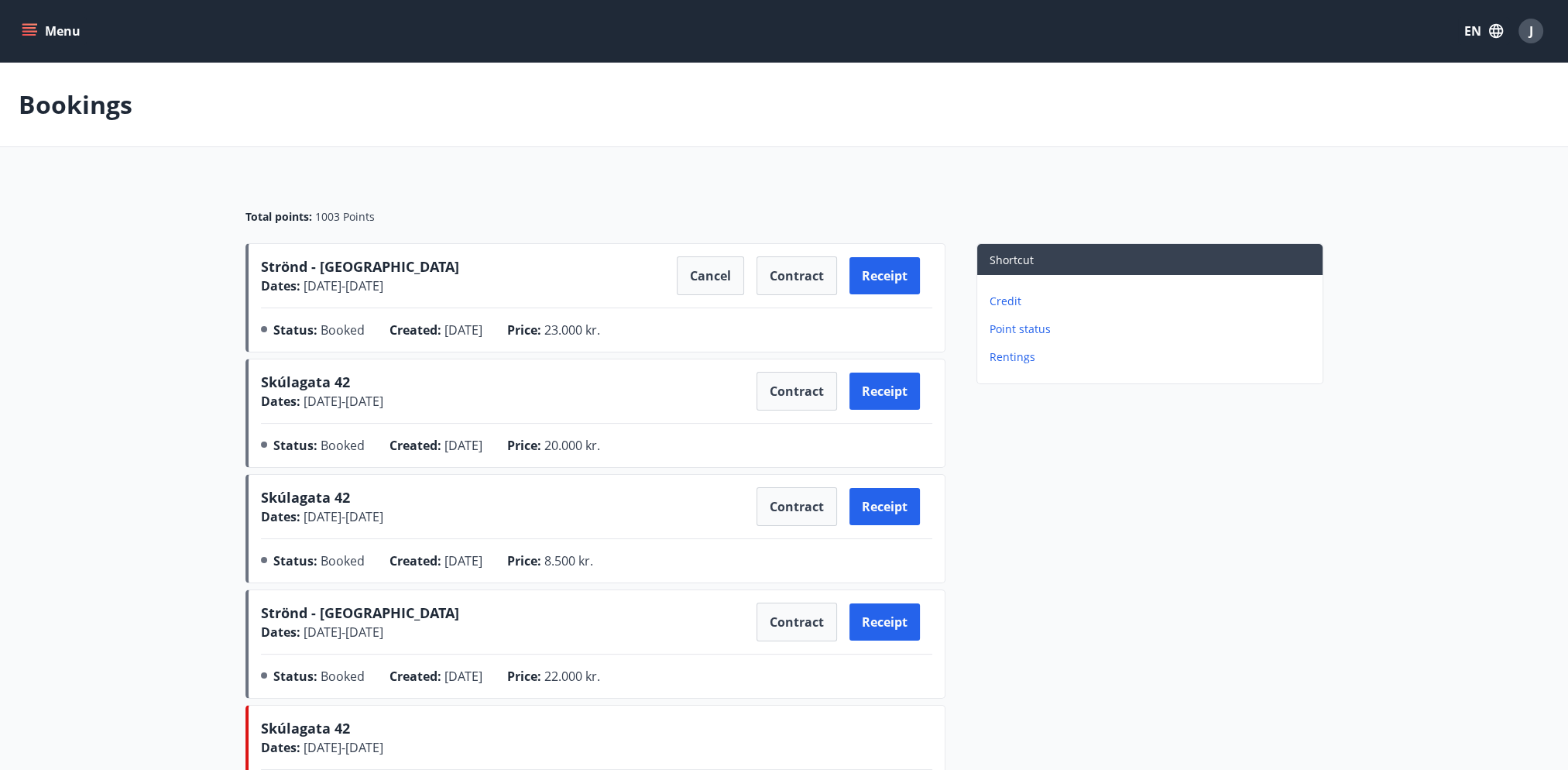
drag, startPoint x: 707, startPoint y: 296, endPoint x: 688, endPoint y: 247, distance: 52.6
click at [706, 291] on div "Strönd - Egilsstaðir Dates : 27.11.2025 - 30.11.2025 Cancel Contract Receipt St…" at bounding box center [596, 301] width 671 height 89
click at [685, 244] on div "Strönd - Egilsstaðir Dates : 27.11.2025 - 30.11.2025 Cancel Contract Receipt St…" at bounding box center [595, 297] width 700 height 110
click at [711, 289] on button "Cancel" at bounding box center [710, 275] width 67 height 38
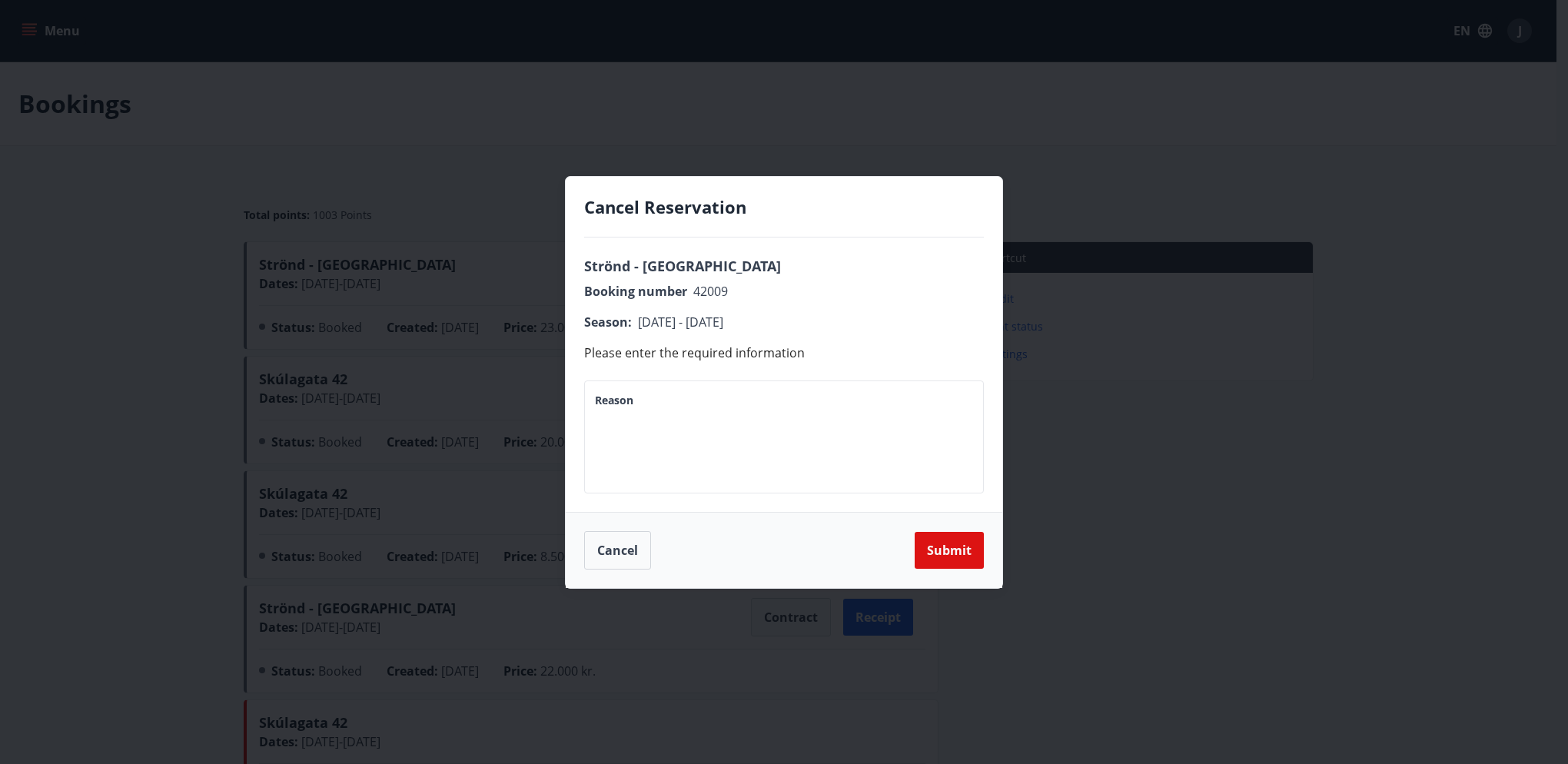
click at [740, 406] on textarea "Reason" at bounding box center [784, 436] width 378 height 87
type textarea "*"
type textarea "**********"
click at [597, 549] on button "Cancel" at bounding box center [617, 549] width 67 height 38
